Goal: Information Seeking & Learning: Learn about a topic

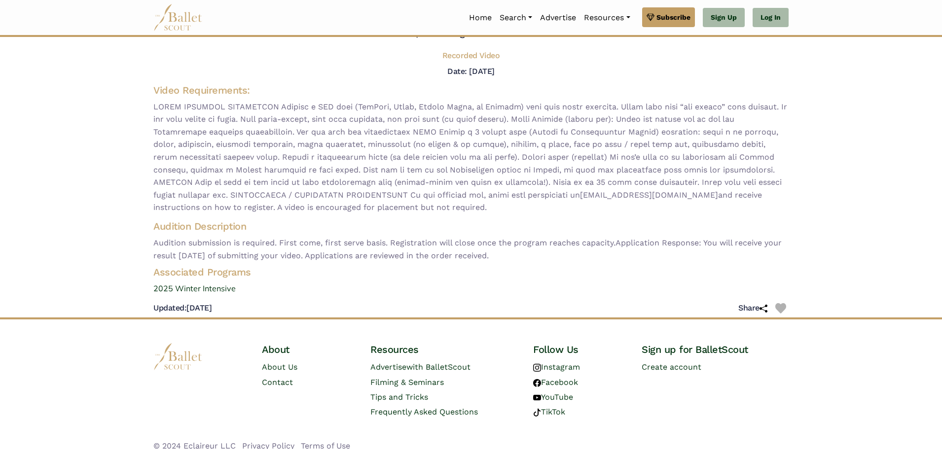
scroll to position [71, 0]
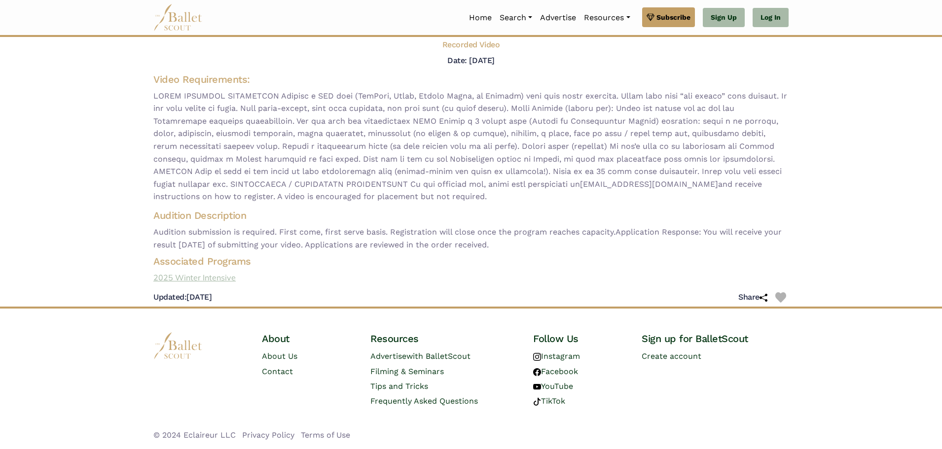
click at [180, 277] on link "2025 Winter Intensive" at bounding box center [471, 278] width 651 height 13
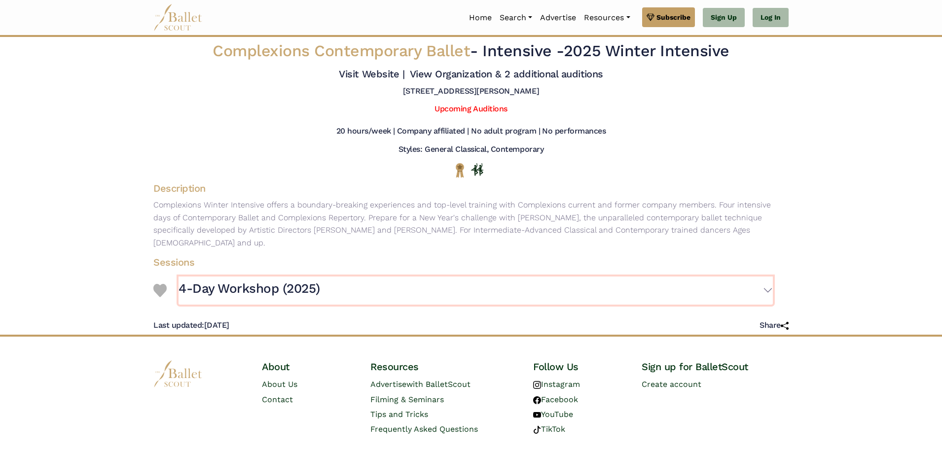
click at [273, 281] on h3 "4-Day Workshop (2025)" at bounding box center [250, 289] width 142 height 17
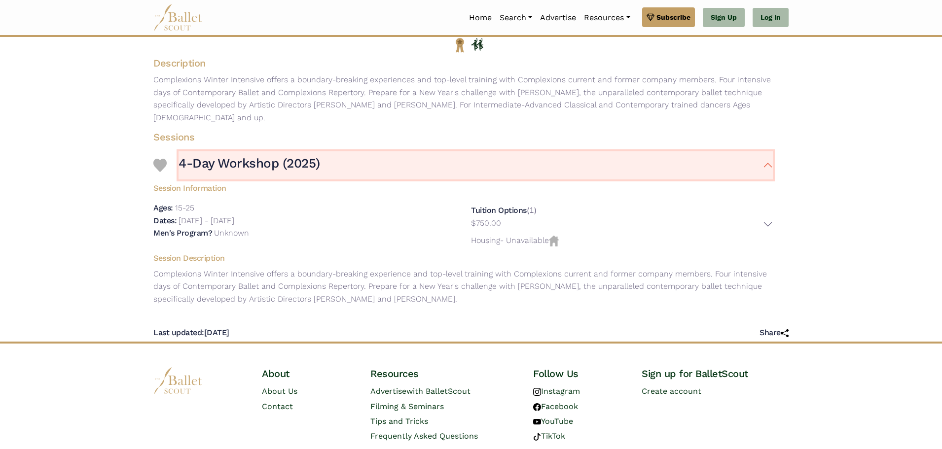
scroll to position [123, 0]
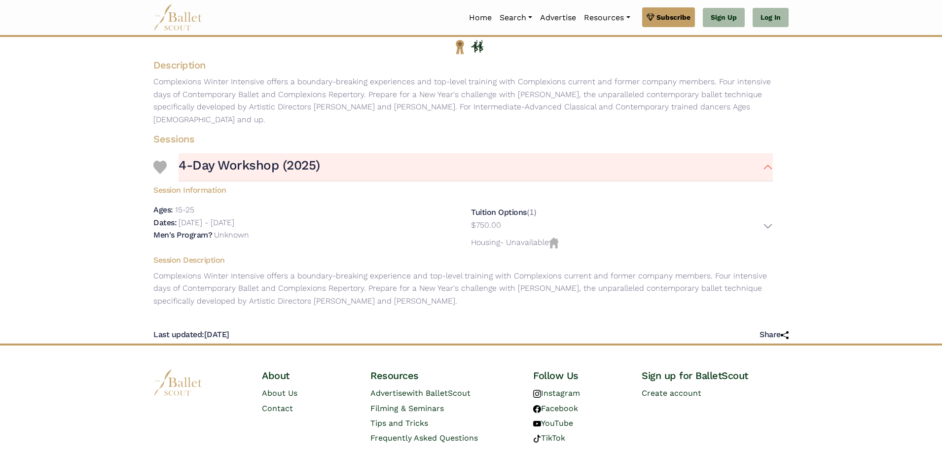
drag, startPoint x: 179, startPoint y: 210, endPoint x: 355, endPoint y: 210, distance: 175.6
click at [355, 217] on div "Dates: December 27th, 2025 - December 30th, 2025" at bounding box center [304, 223] width 302 height 13
copy p "December 27th, 2025 - December 30th, 2025"
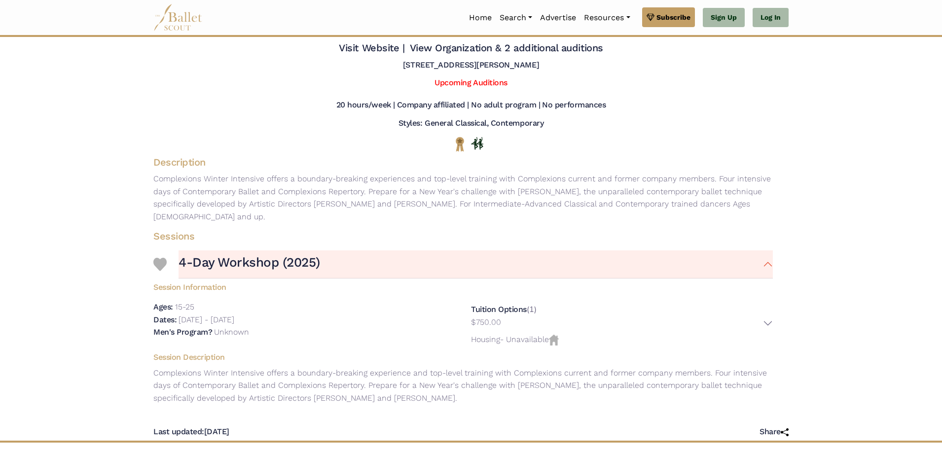
scroll to position [0, 0]
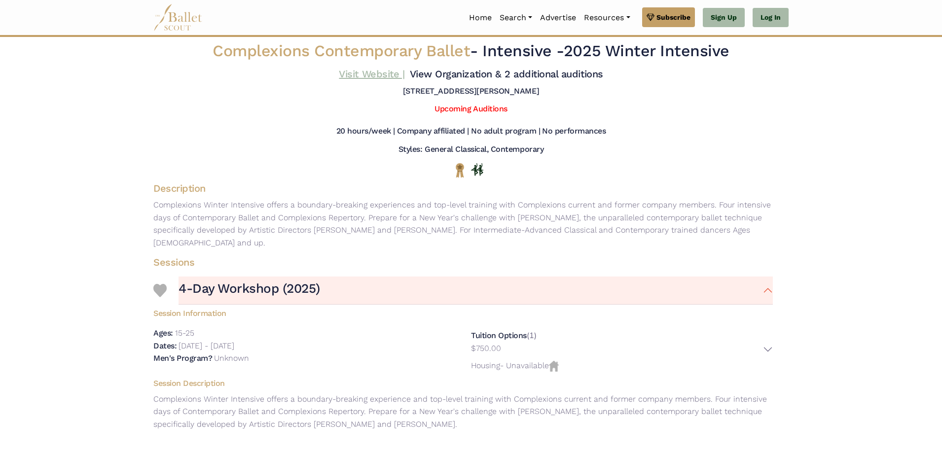
click at [362, 78] on link "Visit Website |" at bounding box center [372, 74] width 66 height 12
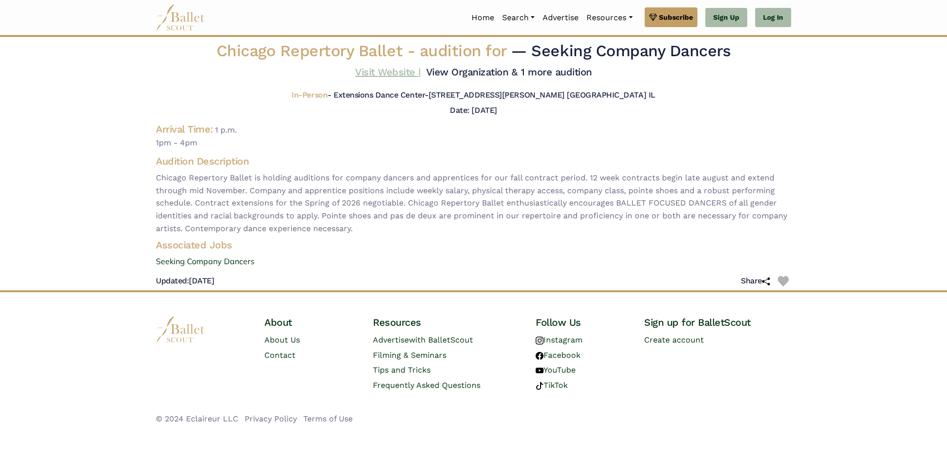
click at [381, 68] on link "Visit Website |" at bounding box center [388, 72] width 66 height 12
